Goal: Transaction & Acquisition: Purchase product/service

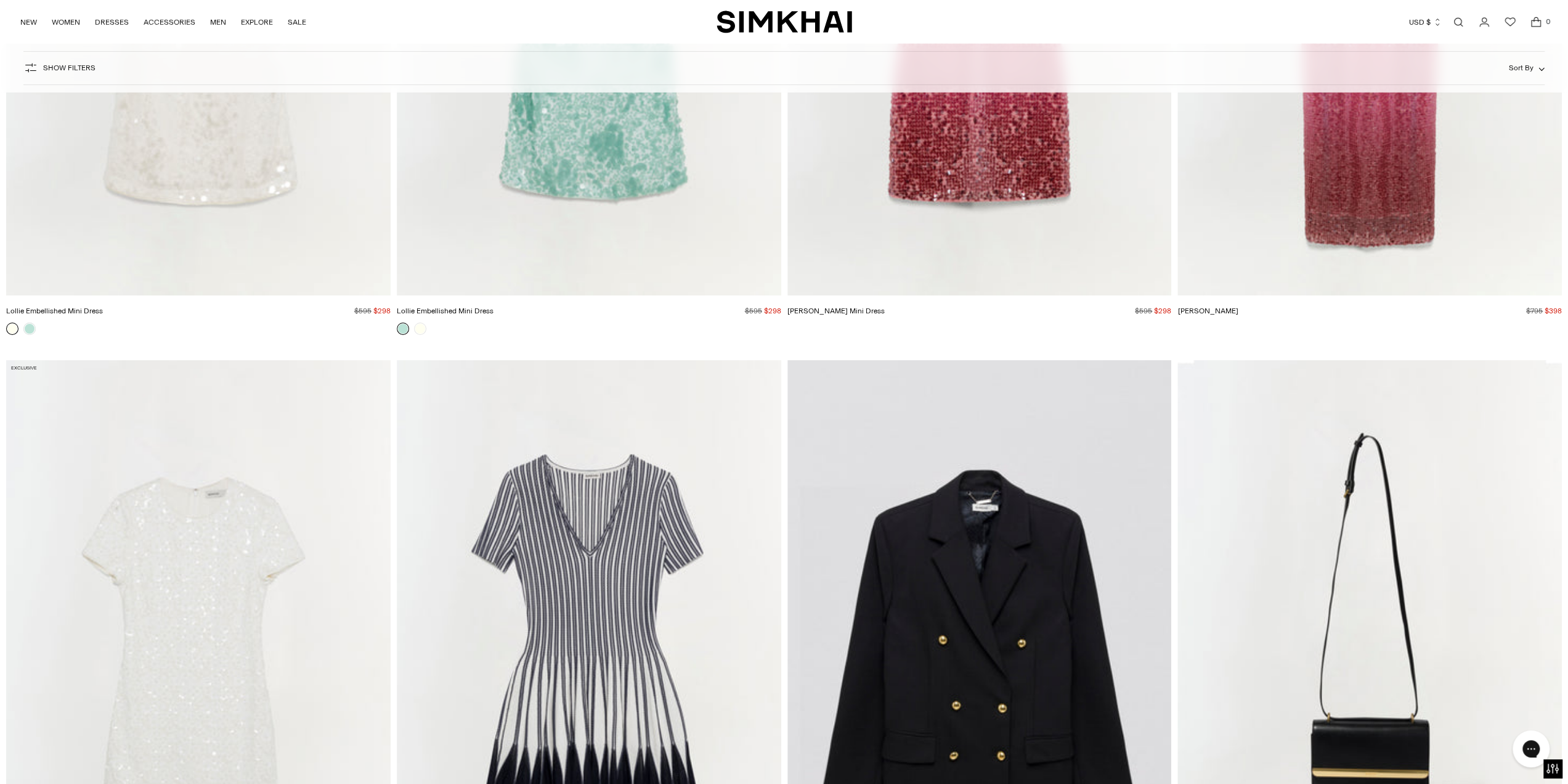
scroll to position [4255, 0]
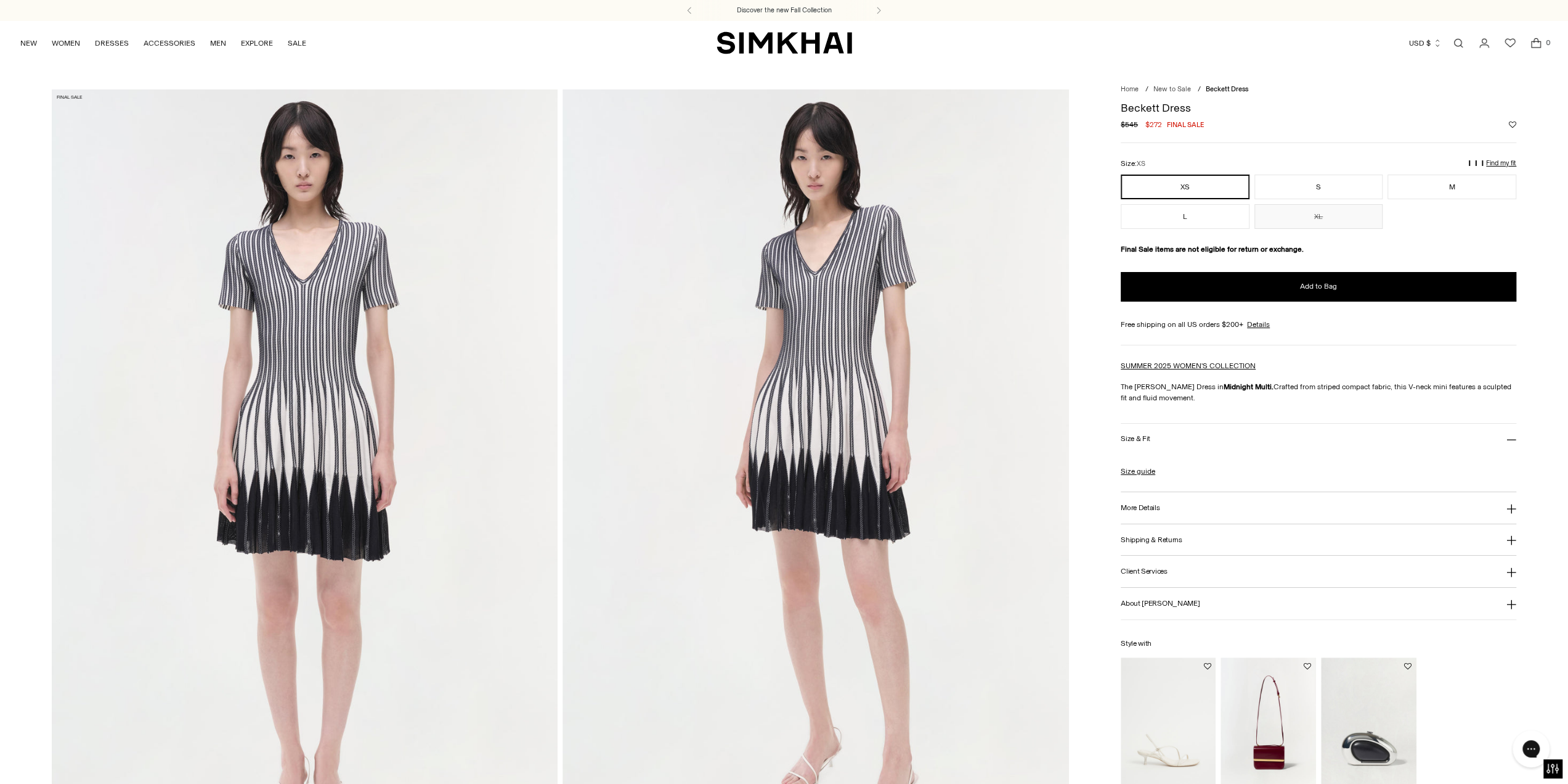
click at [1249, 123] on div "Regular price $545 $272 Final sale Unit price / per" at bounding box center [1319, 125] width 396 height 11
click at [1255, 95] on div "**********" at bounding box center [1319, 447] width 396 height 705
